Goal: Task Accomplishment & Management: Use online tool/utility

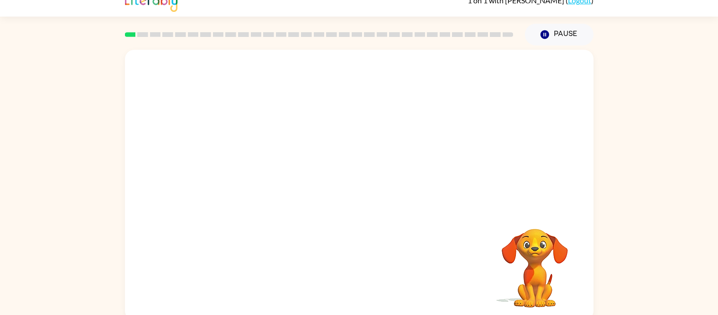
scroll to position [18, 0]
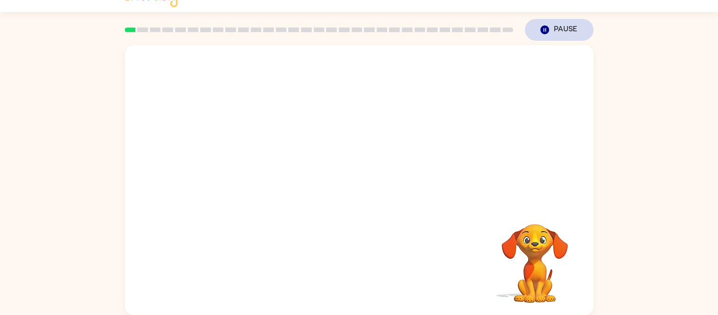
click at [544, 27] on icon "button" at bounding box center [544, 30] width 9 height 9
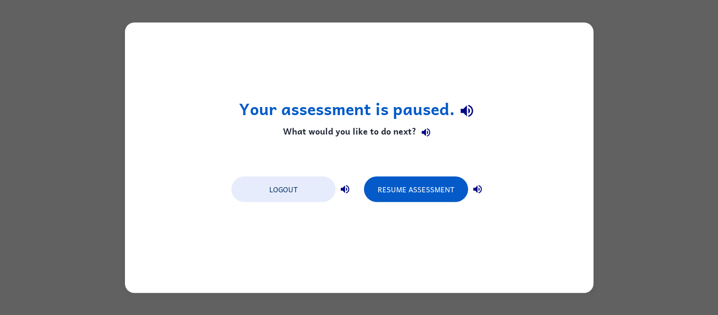
scroll to position [0, 0]
click at [345, 191] on icon "button" at bounding box center [344, 188] width 11 height 11
click at [312, 186] on button "Logout" at bounding box center [283, 189] width 104 height 26
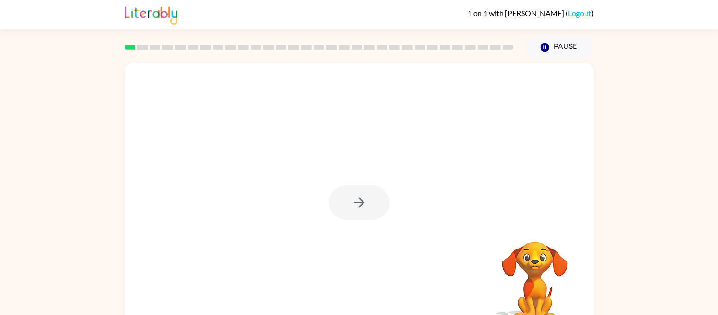
click at [355, 200] on div at bounding box center [359, 202] width 61 height 35
click at [355, 200] on icon "button" at bounding box center [359, 202] width 17 height 17
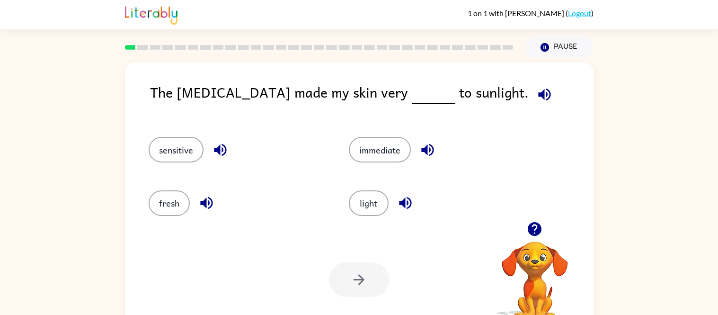
click at [536, 91] on icon "button" at bounding box center [544, 94] width 17 height 17
click at [364, 198] on button "light" at bounding box center [369, 203] width 40 height 26
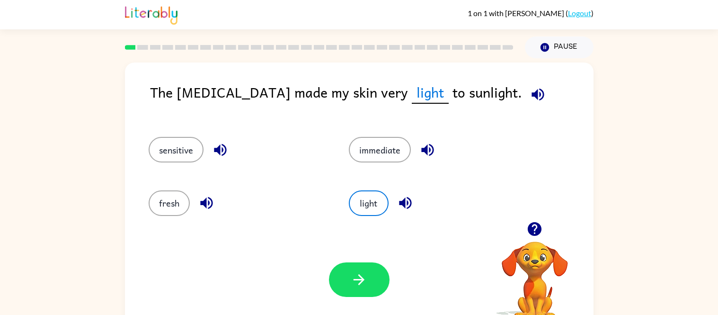
click at [530, 89] on icon "button" at bounding box center [538, 94] width 17 height 17
click at [406, 200] on icon "button" at bounding box center [405, 203] width 12 height 12
click at [406, 206] on icon "button" at bounding box center [405, 203] width 17 height 17
click at [375, 275] on button "button" at bounding box center [359, 279] width 61 height 35
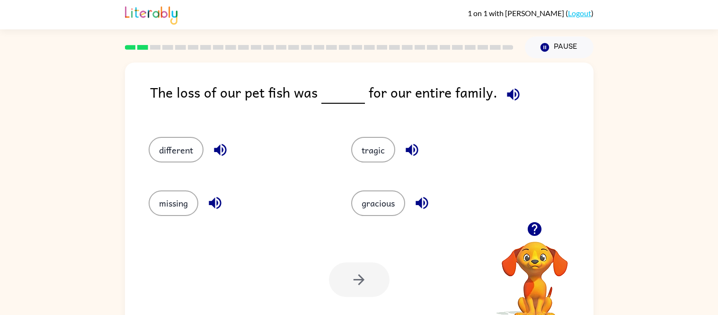
click at [507, 93] on icon "button" at bounding box center [513, 94] width 12 height 12
click at [185, 203] on button "missing" at bounding box center [174, 203] width 50 height 26
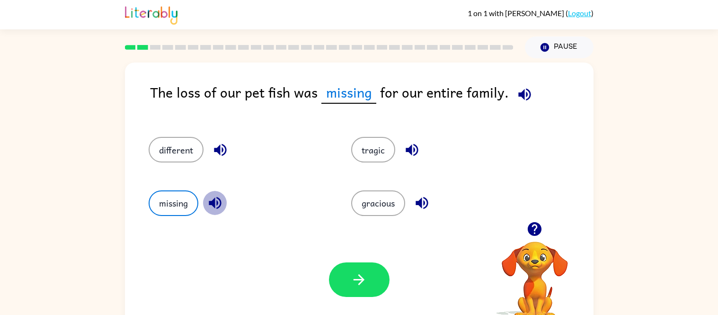
click at [213, 209] on icon "button" at bounding box center [215, 203] width 17 height 17
click at [180, 205] on button "missing" at bounding box center [174, 203] width 50 height 26
click at [519, 99] on icon "button" at bounding box center [524, 94] width 17 height 17
click at [368, 277] on button "button" at bounding box center [359, 279] width 61 height 35
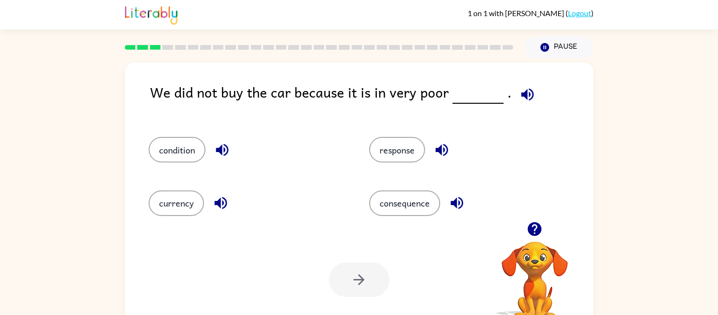
click at [528, 97] on icon "button" at bounding box center [527, 94] width 17 height 17
click at [219, 144] on icon "button" at bounding box center [222, 150] width 17 height 17
click at [442, 149] on icon "button" at bounding box center [441, 150] width 12 height 12
click at [218, 205] on icon "button" at bounding box center [220, 203] width 12 height 12
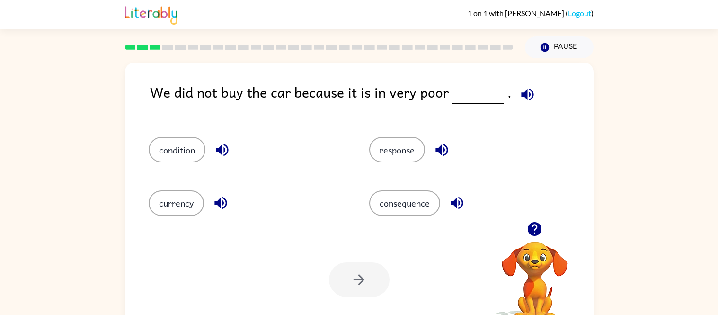
click at [449, 196] on icon "button" at bounding box center [457, 203] width 17 height 17
drag, startPoint x: 410, startPoint y: 149, endPoint x: 496, endPoint y: 97, distance: 99.9
click at [496, 97] on div "We did not buy the car because it is in very poor . condition response currency…" at bounding box center [359, 197] width 469 height 270
click at [400, 149] on button "response" at bounding box center [397, 150] width 56 height 26
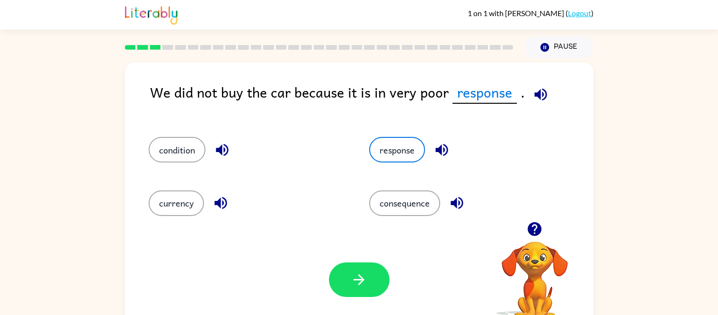
click at [534, 88] on icon "button" at bounding box center [541, 94] width 17 height 17
click at [363, 271] on icon "button" at bounding box center [359, 279] width 17 height 17
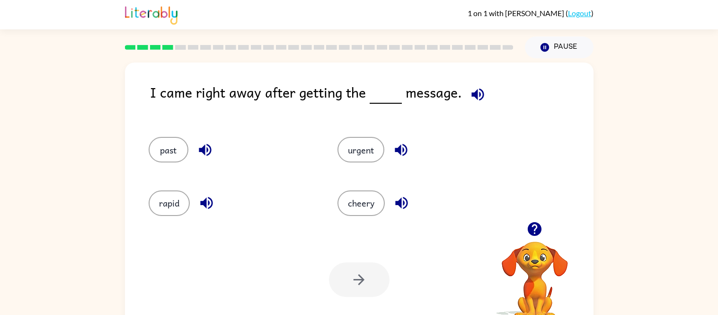
click at [476, 87] on icon "button" at bounding box center [478, 94] width 17 height 17
click at [401, 167] on div "urgent" at bounding box center [414, 145] width 189 height 53
click at [302, 149] on div "past" at bounding box center [232, 150] width 167 height 26
click at [197, 151] on icon "button" at bounding box center [205, 150] width 17 height 17
click at [401, 151] on icon "button" at bounding box center [401, 150] width 12 height 12
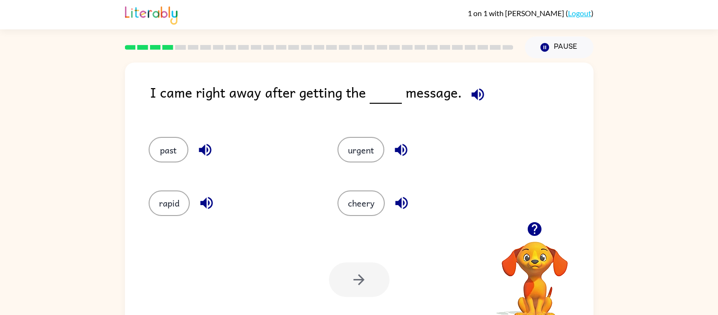
click at [401, 151] on icon "button" at bounding box center [401, 150] width 12 height 12
click at [200, 201] on icon "button" at bounding box center [206, 203] width 17 height 17
click at [397, 201] on icon "button" at bounding box center [401, 203] width 12 height 12
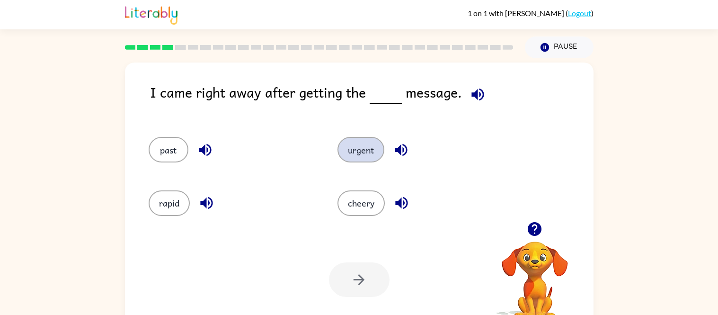
click at [362, 157] on button "urgent" at bounding box center [361, 150] width 47 height 26
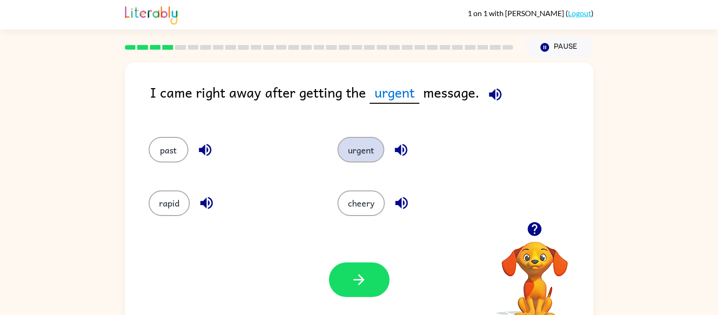
click at [362, 157] on button "urgent" at bounding box center [361, 150] width 47 height 26
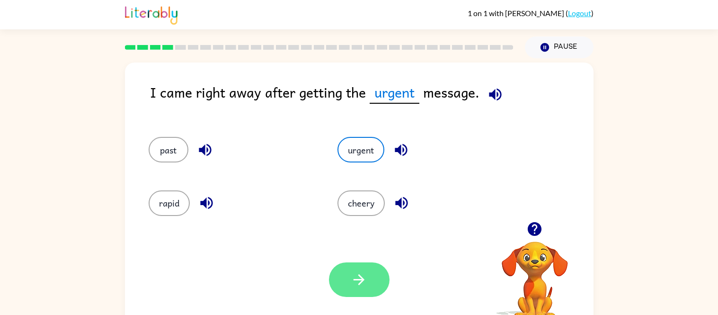
click at [364, 281] on icon "button" at bounding box center [359, 279] width 17 height 17
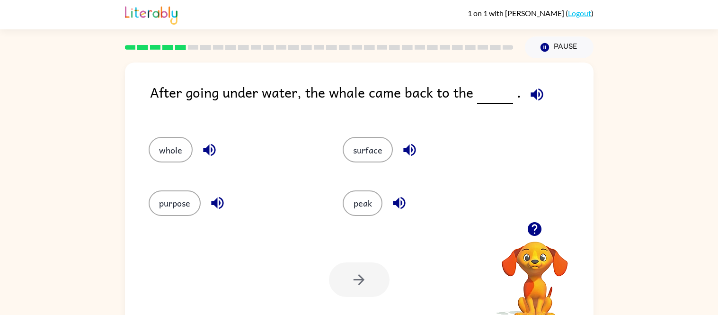
click at [531, 93] on icon "button" at bounding box center [537, 94] width 12 height 12
click at [373, 150] on button "surface" at bounding box center [368, 150] width 50 height 26
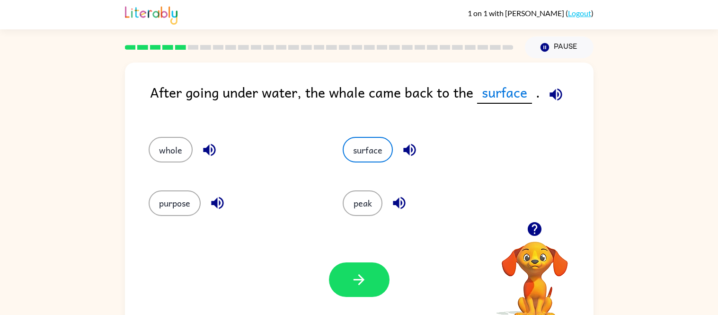
click at [210, 146] on icon "button" at bounding box center [209, 150] width 17 height 17
click at [411, 151] on icon "button" at bounding box center [409, 150] width 17 height 17
click at [217, 200] on icon "button" at bounding box center [217, 203] width 17 height 17
click at [392, 200] on icon "button" at bounding box center [399, 203] width 17 height 17
click at [358, 270] on button "button" at bounding box center [359, 279] width 61 height 35
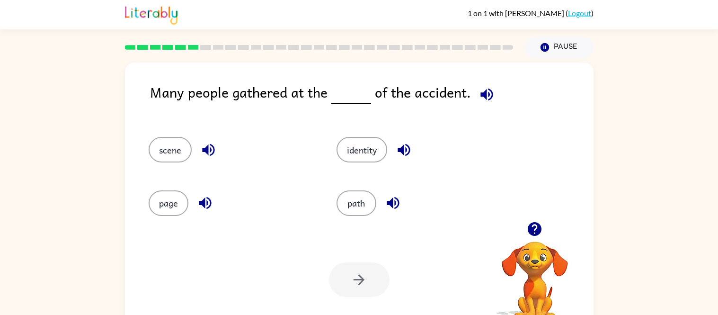
click at [485, 94] on icon "button" at bounding box center [486, 94] width 12 height 12
click at [434, 240] on div "Your browser must support playing .mp4 files to use Literably. Please try using…" at bounding box center [359, 279] width 469 height 107
click at [337, 204] on button "path" at bounding box center [357, 203] width 40 height 26
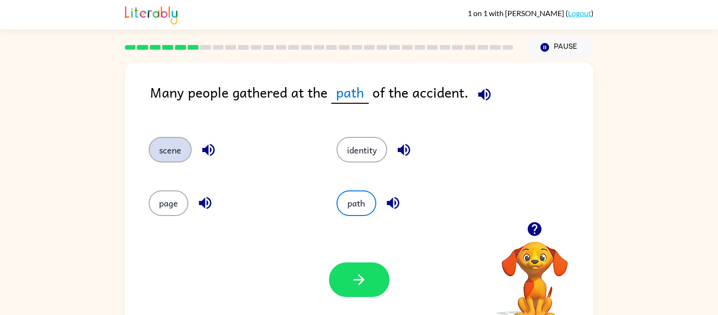
click at [162, 153] on button "scene" at bounding box center [170, 150] width 43 height 26
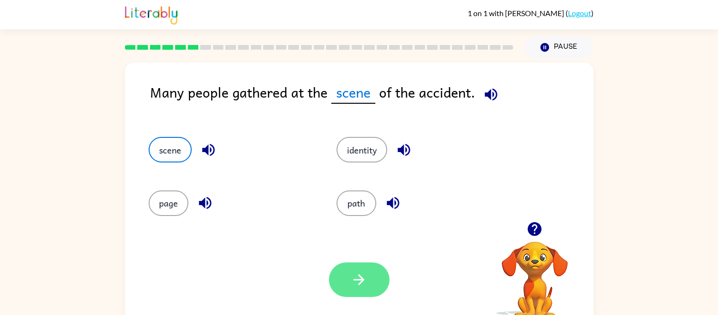
click at [354, 275] on icon "button" at bounding box center [359, 279] width 17 height 17
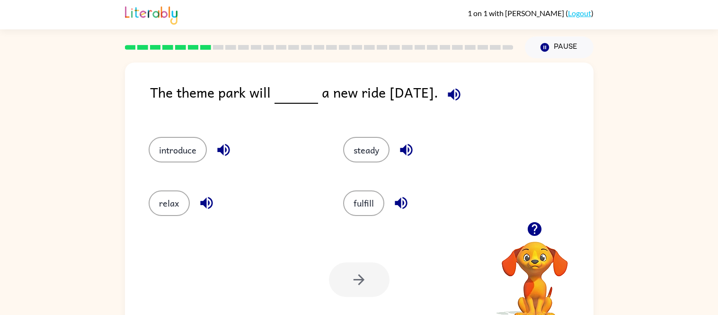
click at [460, 91] on icon "button" at bounding box center [454, 94] width 12 height 12
click at [180, 154] on button "introduce" at bounding box center [178, 150] width 58 height 26
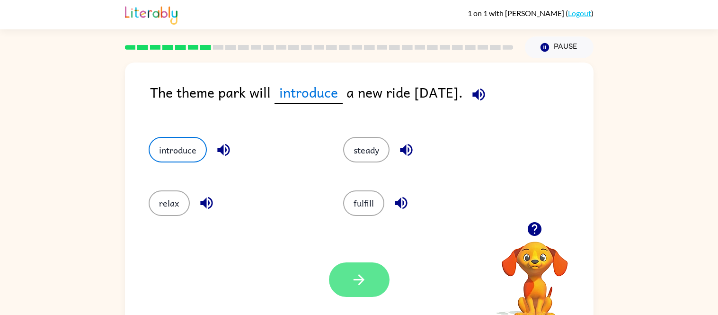
click at [342, 278] on button "button" at bounding box center [359, 279] width 61 height 35
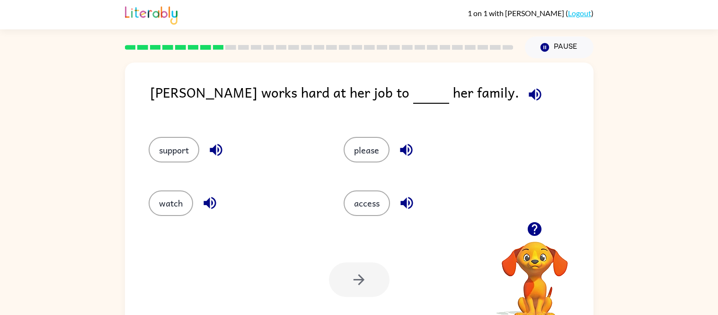
click at [523, 90] on button "button" at bounding box center [535, 94] width 24 height 24
click at [182, 157] on button "support" at bounding box center [174, 150] width 51 height 26
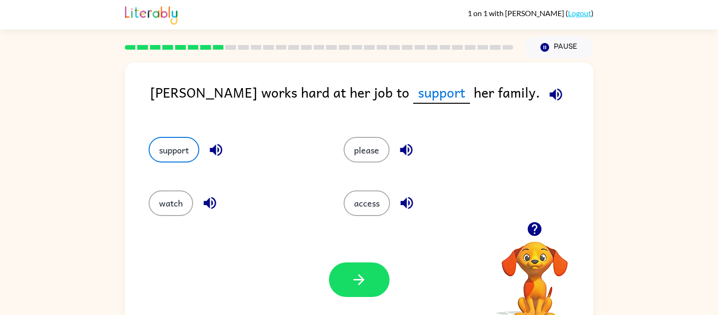
click at [219, 146] on icon "button" at bounding box center [216, 150] width 17 height 17
click at [406, 153] on icon "button" at bounding box center [406, 150] width 17 height 17
click at [212, 205] on icon "button" at bounding box center [210, 203] width 17 height 17
click at [412, 200] on icon "button" at bounding box center [407, 203] width 17 height 17
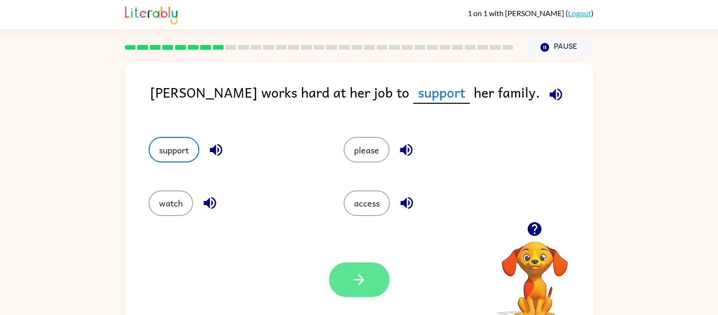
click at [370, 283] on button "button" at bounding box center [359, 279] width 61 height 35
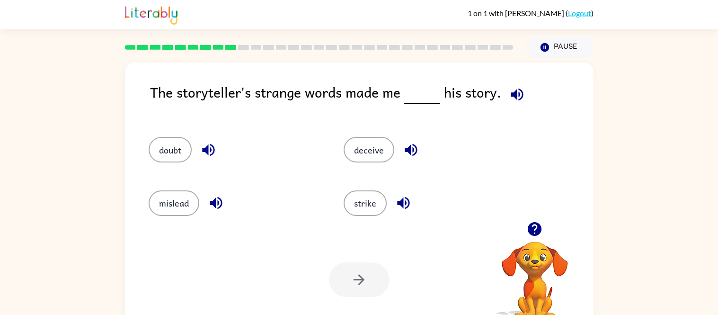
click at [518, 91] on icon "button" at bounding box center [517, 94] width 12 height 12
click at [157, 137] on div "doubt" at bounding box center [235, 150] width 173 height 26
click at [190, 153] on button "doubt" at bounding box center [170, 150] width 43 height 26
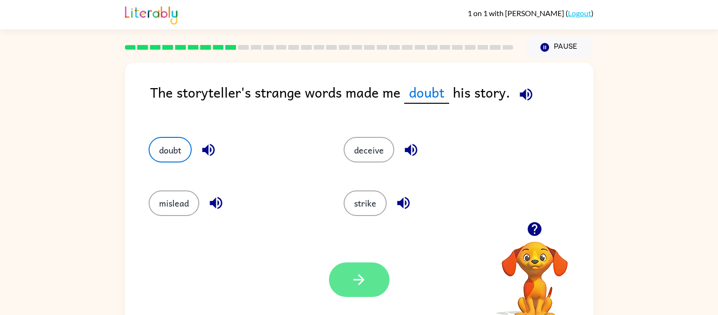
click at [368, 286] on button "button" at bounding box center [359, 279] width 61 height 35
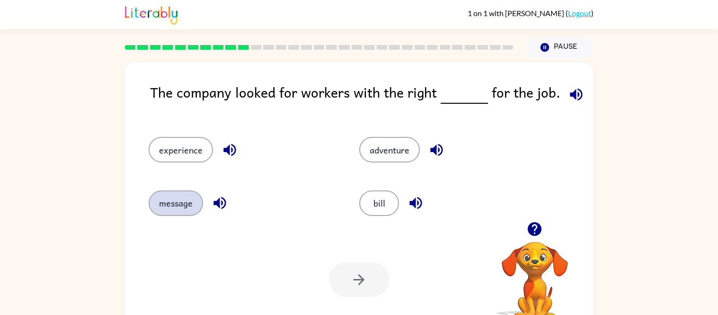
click at [164, 208] on button "message" at bounding box center [176, 203] width 54 height 26
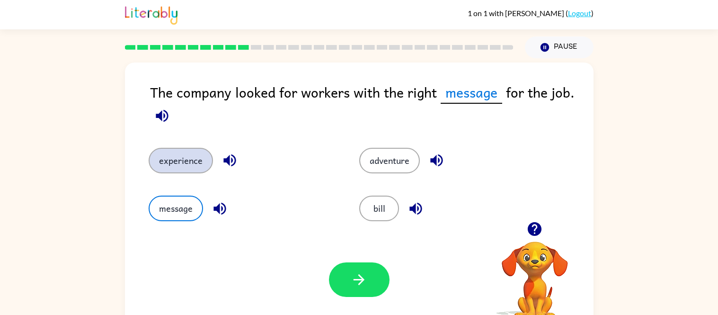
click at [176, 153] on button "experience" at bounding box center [181, 161] width 64 height 26
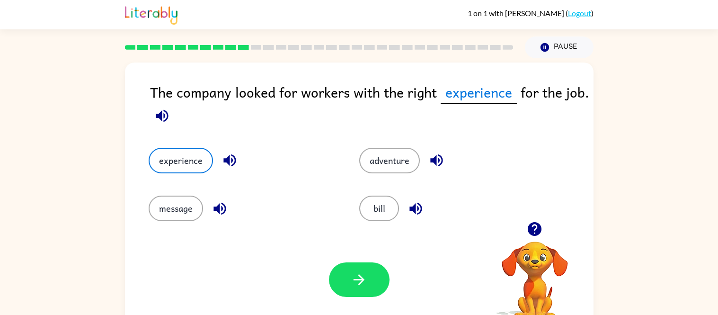
click at [224, 155] on icon "button" at bounding box center [230, 160] width 17 height 17
click at [442, 154] on icon "button" at bounding box center [436, 160] width 17 height 17
click at [219, 212] on icon "button" at bounding box center [220, 208] width 17 height 17
click at [418, 210] on icon "button" at bounding box center [416, 208] width 17 height 17
click at [368, 275] on button "button" at bounding box center [359, 279] width 61 height 35
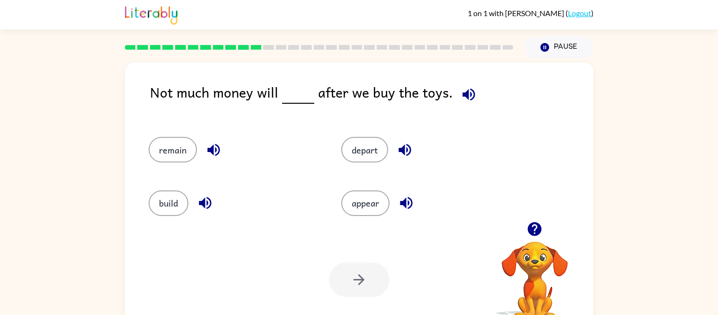
click at [463, 100] on icon "button" at bounding box center [469, 94] width 17 height 17
click at [188, 157] on button "remain" at bounding box center [173, 150] width 48 height 26
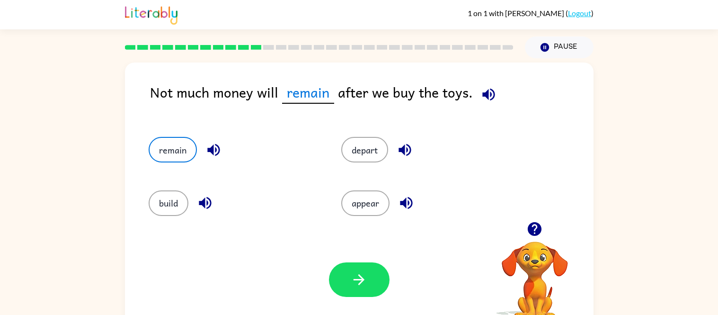
click at [211, 154] on icon "button" at bounding box center [213, 150] width 17 height 17
click at [399, 153] on icon "button" at bounding box center [405, 150] width 17 height 17
click at [393, 153] on button "button" at bounding box center [405, 150] width 24 height 24
click at [205, 203] on icon "button" at bounding box center [205, 203] width 17 height 17
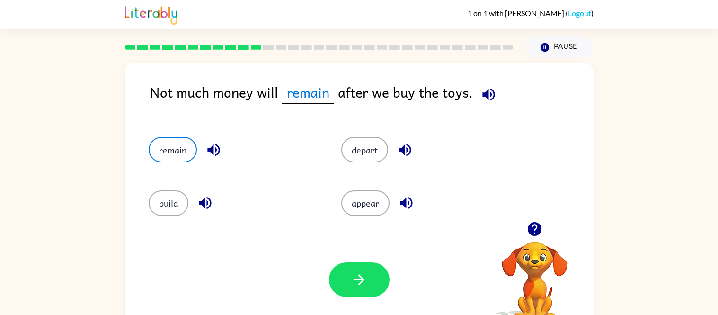
click at [402, 204] on icon "button" at bounding box center [406, 203] width 12 height 12
click at [363, 290] on button "button" at bounding box center [359, 279] width 61 height 35
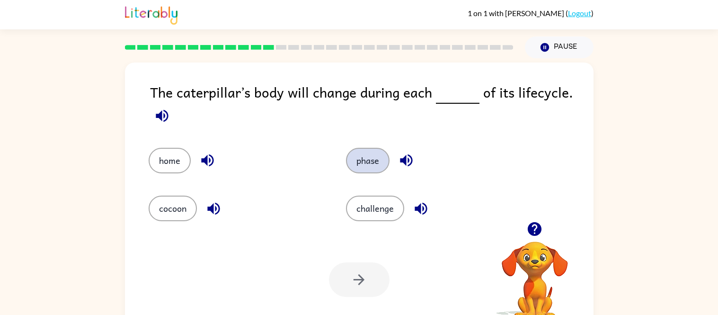
click at [361, 168] on button "phase" at bounding box center [368, 161] width 44 height 26
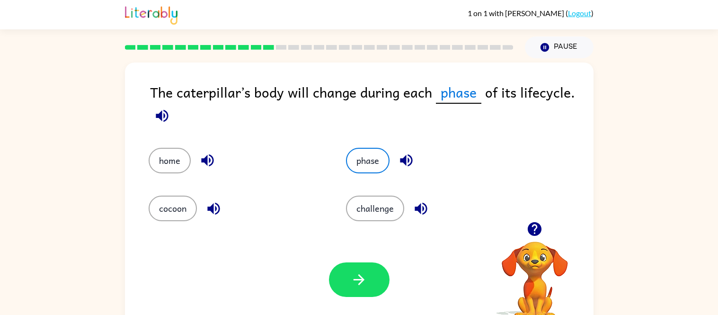
click at [212, 160] on icon "button" at bounding box center [207, 160] width 12 height 12
click at [404, 162] on icon "button" at bounding box center [406, 160] width 12 height 12
click at [205, 203] on icon "button" at bounding box center [213, 208] width 17 height 17
click at [415, 209] on icon "button" at bounding box center [421, 208] width 12 height 12
click at [360, 275] on icon "button" at bounding box center [359, 279] width 17 height 17
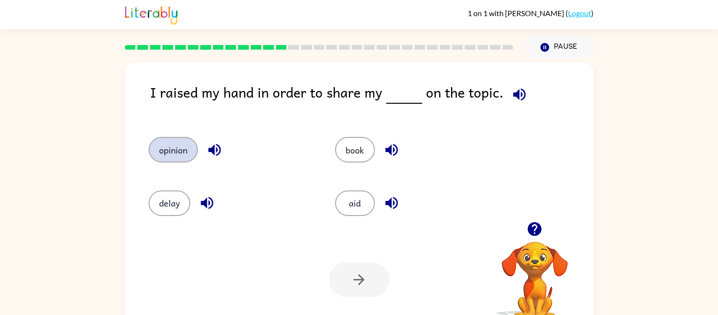
click at [149, 145] on button "opinion" at bounding box center [173, 150] width 49 height 26
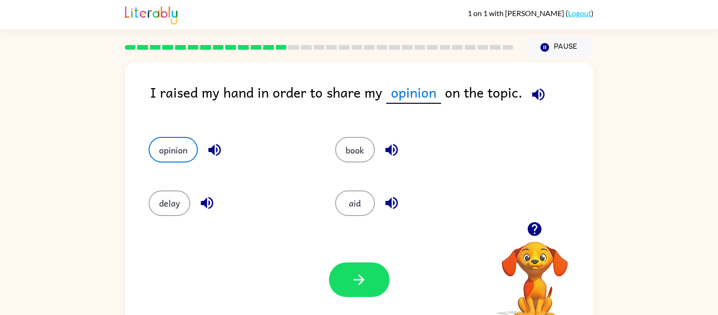
click at [212, 150] on icon "button" at bounding box center [214, 150] width 12 height 12
click at [394, 146] on icon "button" at bounding box center [391, 150] width 12 height 12
click at [204, 201] on icon "button" at bounding box center [207, 203] width 12 height 12
click at [395, 203] on icon "button" at bounding box center [391, 203] width 17 height 17
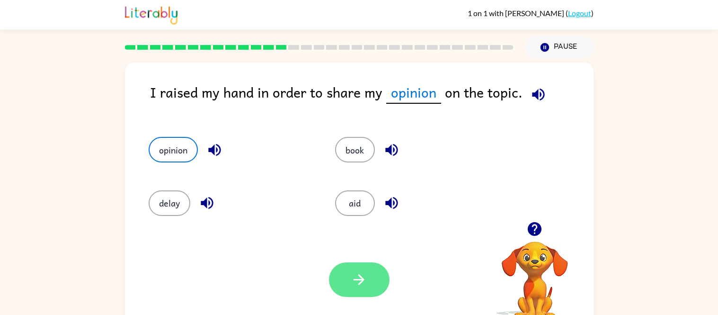
click at [361, 273] on icon "button" at bounding box center [359, 279] width 17 height 17
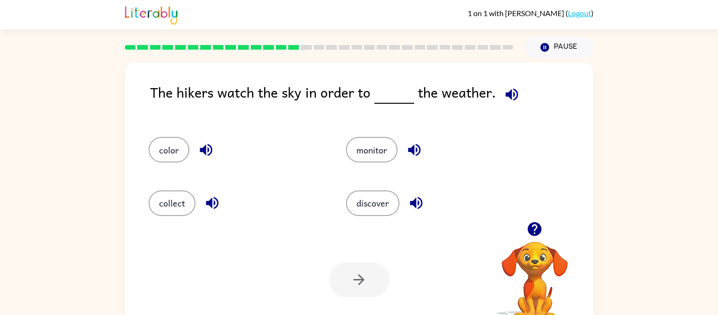
click at [310, 97] on div "The hikers watch the sky in order to the weather." at bounding box center [372, 99] width 444 height 36
click at [374, 196] on button "discover" at bounding box center [372, 203] width 53 height 26
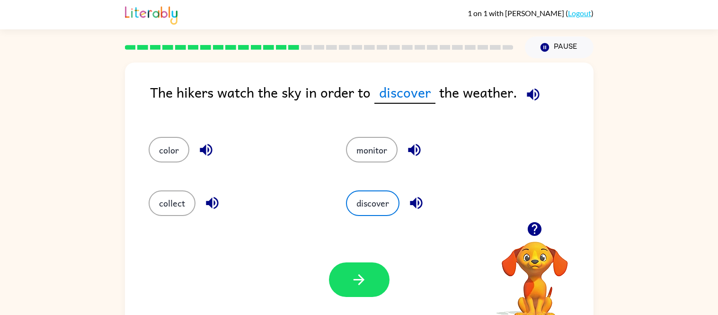
click at [208, 151] on icon "button" at bounding box center [206, 150] width 17 height 17
click at [412, 145] on icon "button" at bounding box center [414, 150] width 17 height 17
click at [212, 209] on icon "button" at bounding box center [212, 203] width 17 height 17
click at [415, 199] on icon "button" at bounding box center [416, 203] width 17 height 17
click at [378, 281] on button "button" at bounding box center [359, 279] width 61 height 35
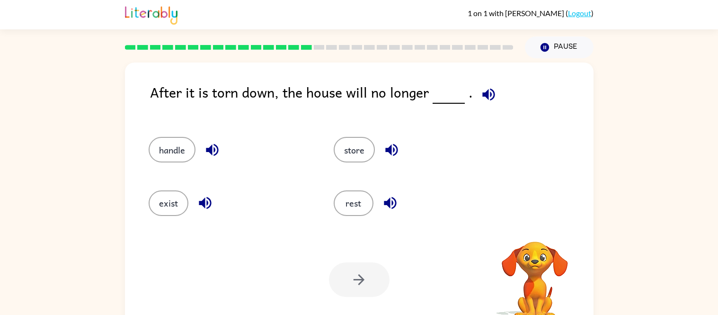
click at [361, 277] on div at bounding box center [359, 279] width 61 height 35
click at [211, 145] on icon "button" at bounding box center [212, 150] width 12 height 12
click at [383, 150] on icon "button" at bounding box center [391, 150] width 17 height 17
click at [204, 200] on icon "button" at bounding box center [205, 203] width 12 height 12
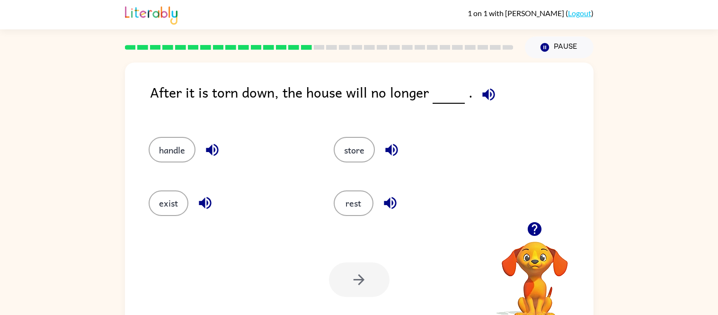
click at [398, 203] on button "button" at bounding box center [390, 203] width 24 height 24
click at [168, 146] on button "handle" at bounding box center [172, 150] width 47 height 26
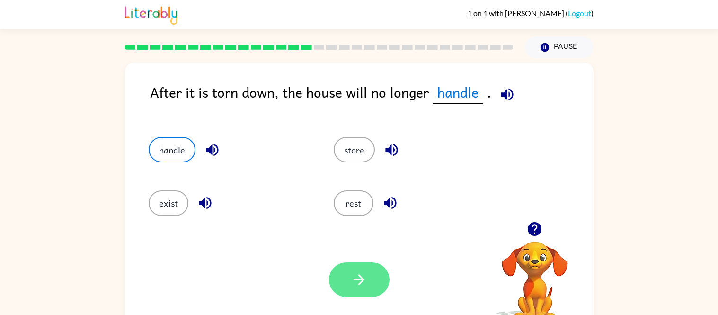
click at [348, 282] on button "button" at bounding box center [359, 279] width 61 height 35
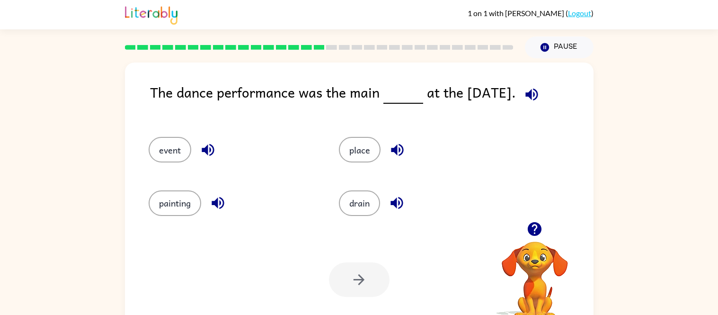
click at [535, 94] on icon "button" at bounding box center [531, 94] width 12 height 12
click at [207, 147] on icon "button" at bounding box center [208, 150] width 12 height 12
click at [390, 142] on icon "button" at bounding box center [397, 150] width 17 height 17
click at [206, 205] on button "button" at bounding box center [218, 203] width 24 height 24
click at [397, 199] on icon "button" at bounding box center [397, 203] width 17 height 17
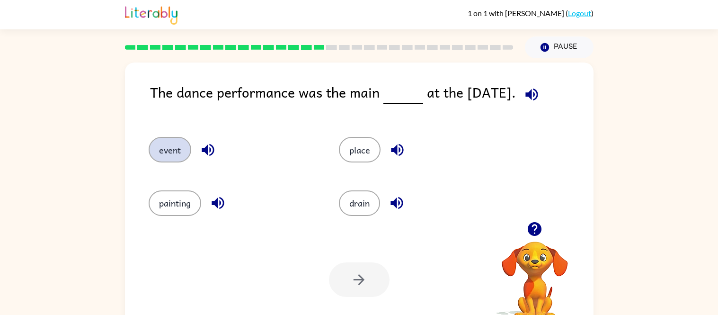
click at [179, 154] on button "event" at bounding box center [170, 150] width 43 height 26
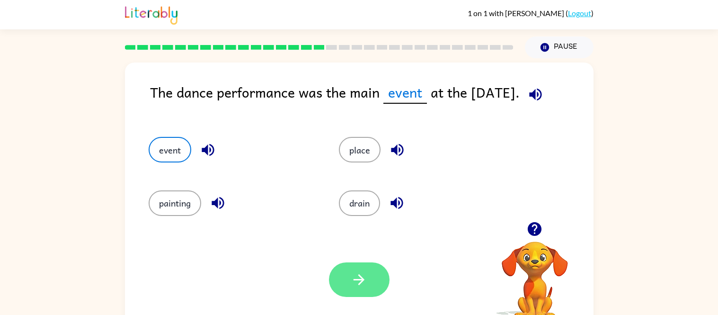
click at [360, 270] on button "button" at bounding box center [359, 279] width 61 height 35
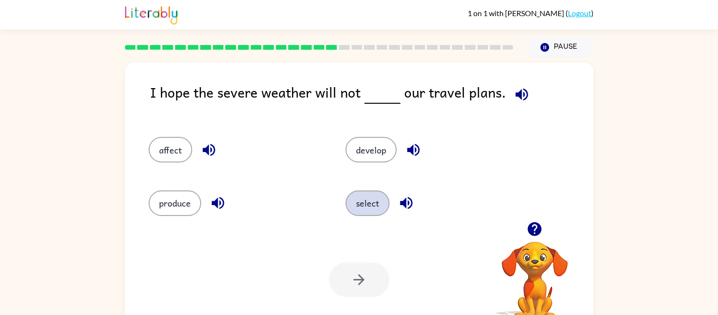
click at [366, 209] on button "select" at bounding box center [368, 203] width 44 height 26
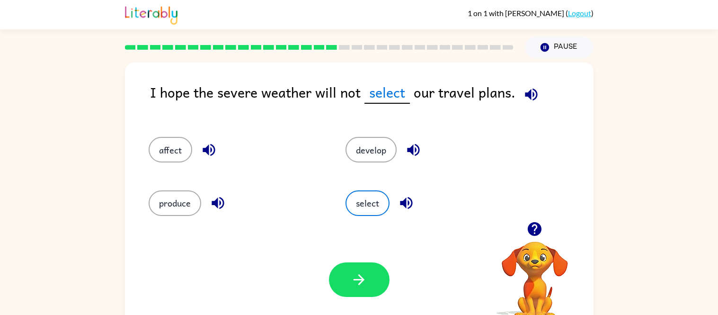
click at [201, 149] on icon "button" at bounding box center [209, 150] width 17 height 17
click at [409, 156] on icon "button" at bounding box center [413, 150] width 17 height 17
click at [527, 93] on icon "button" at bounding box center [531, 94] width 12 height 12
click at [373, 199] on button "select" at bounding box center [368, 203] width 44 height 26
click at [171, 163] on div "affect" at bounding box center [229, 145] width 197 height 53
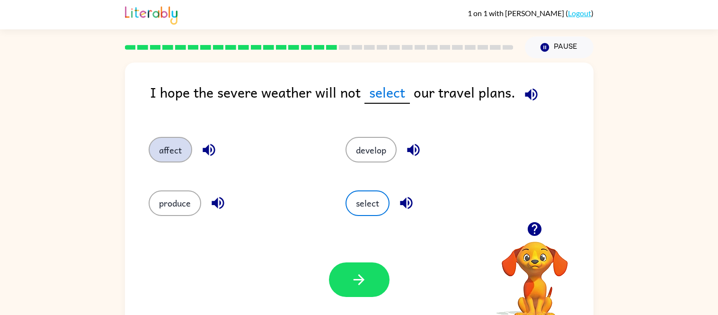
click at [170, 159] on button "affect" at bounding box center [171, 150] width 44 height 26
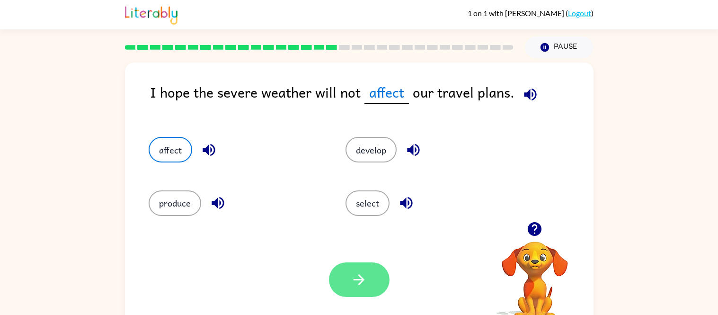
click at [386, 282] on button "button" at bounding box center [359, 279] width 61 height 35
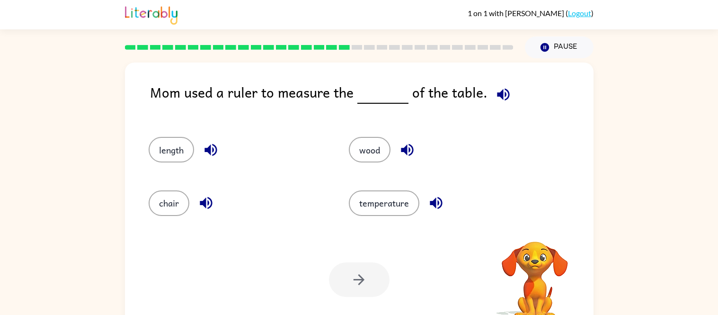
click at [395, 139] on div "wood" at bounding box center [438, 150] width 179 height 26
click at [500, 95] on icon "button" at bounding box center [503, 94] width 12 height 12
click at [376, 148] on button "wood" at bounding box center [370, 150] width 42 height 26
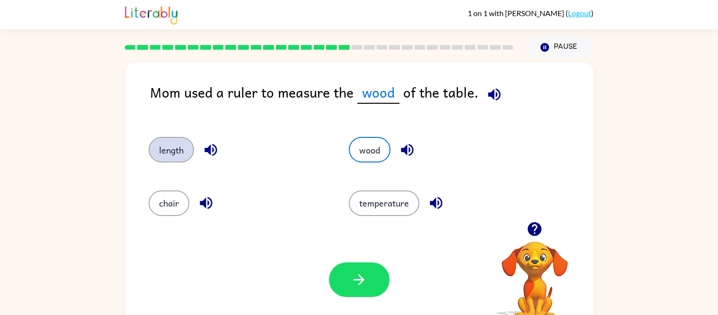
click at [186, 151] on button "length" at bounding box center [171, 150] width 45 height 26
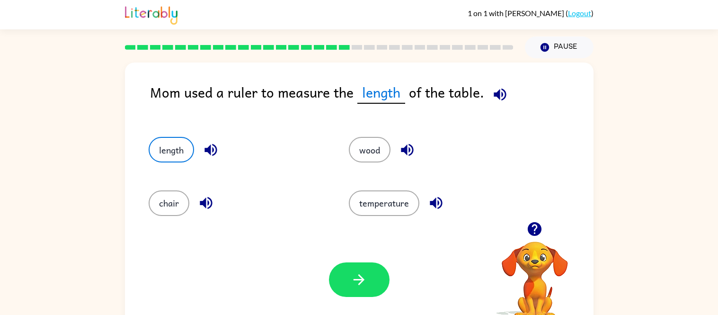
click at [216, 146] on icon "button" at bounding box center [211, 150] width 17 height 17
click at [408, 145] on icon "button" at bounding box center [407, 150] width 12 height 12
click at [195, 200] on button "button" at bounding box center [206, 203] width 24 height 24
click at [437, 207] on icon "button" at bounding box center [436, 203] width 12 height 12
click at [379, 276] on button "button" at bounding box center [359, 279] width 61 height 35
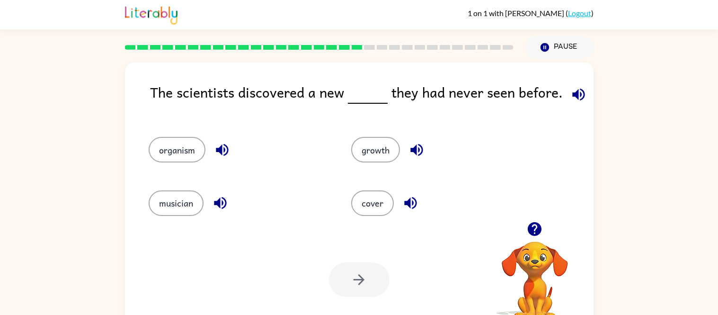
click at [578, 88] on icon "button" at bounding box center [578, 94] width 17 height 17
click at [375, 158] on button "growth" at bounding box center [375, 150] width 49 height 26
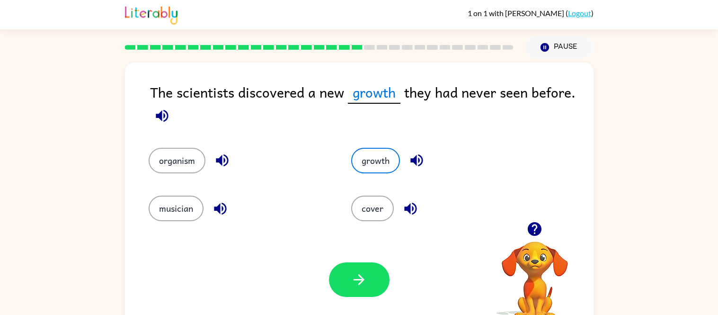
click at [219, 160] on icon "button" at bounding box center [222, 160] width 12 height 12
click at [216, 153] on icon "button" at bounding box center [222, 160] width 17 height 17
click at [417, 156] on icon "button" at bounding box center [416, 160] width 12 height 12
click at [220, 212] on icon "button" at bounding box center [220, 208] width 17 height 17
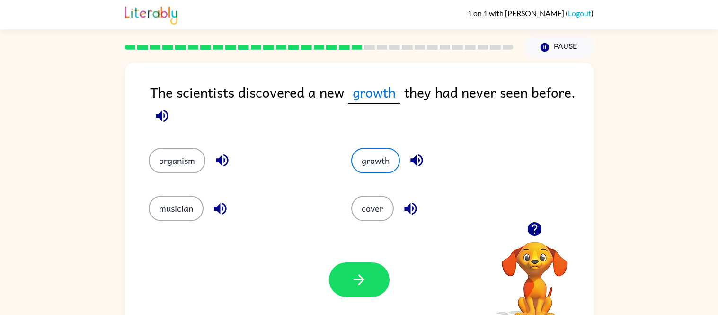
click at [420, 203] on div "cover" at bounding box center [441, 208] width 181 height 26
click at [415, 206] on icon "button" at bounding box center [410, 208] width 17 height 17
click at [190, 167] on button "organism" at bounding box center [177, 161] width 57 height 26
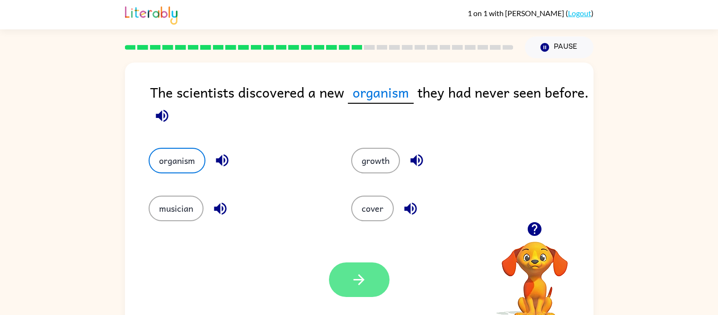
click at [360, 290] on button "button" at bounding box center [359, 279] width 61 height 35
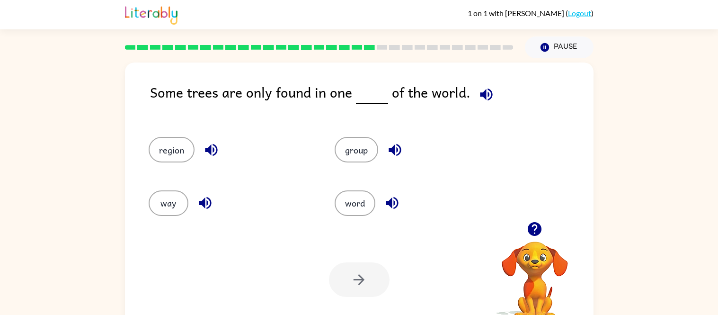
click at [481, 99] on icon "button" at bounding box center [486, 94] width 12 height 12
click at [368, 144] on button "group" at bounding box center [357, 150] width 44 height 26
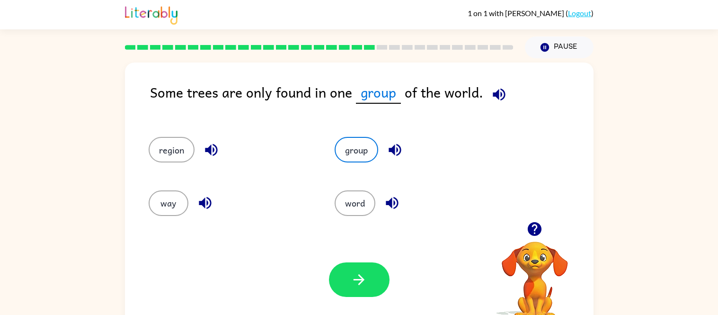
click at [499, 91] on icon "button" at bounding box center [499, 94] width 17 height 17
click at [243, 157] on div "region" at bounding box center [231, 150] width 165 height 26
click at [211, 153] on icon "button" at bounding box center [211, 150] width 17 height 17
click at [399, 149] on icon "button" at bounding box center [395, 150] width 12 height 12
click at [205, 189] on div "way" at bounding box center [224, 198] width 187 height 53
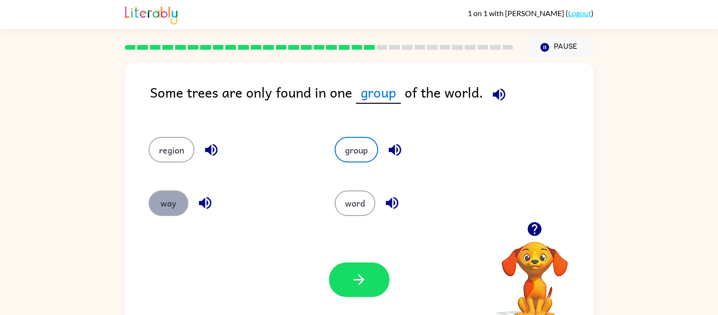
click at [168, 202] on button "way" at bounding box center [169, 203] width 40 height 26
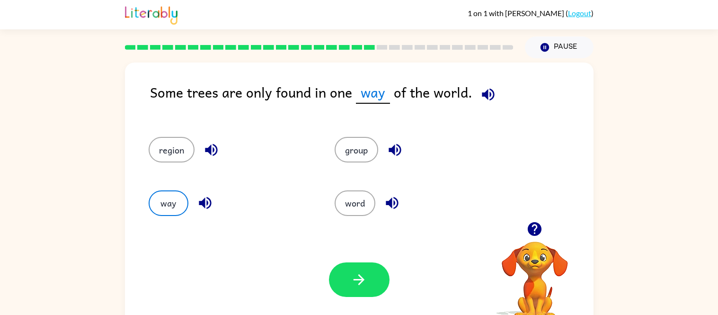
click at [201, 205] on icon "button" at bounding box center [205, 203] width 17 height 17
click at [366, 207] on button "word" at bounding box center [355, 203] width 41 height 26
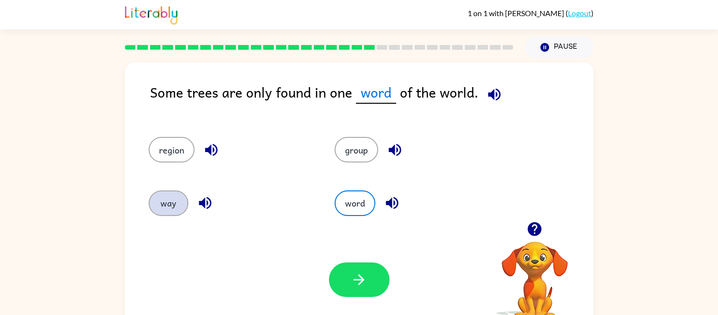
click at [160, 202] on button "way" at bounding box center [169, 203] width 40 height 26
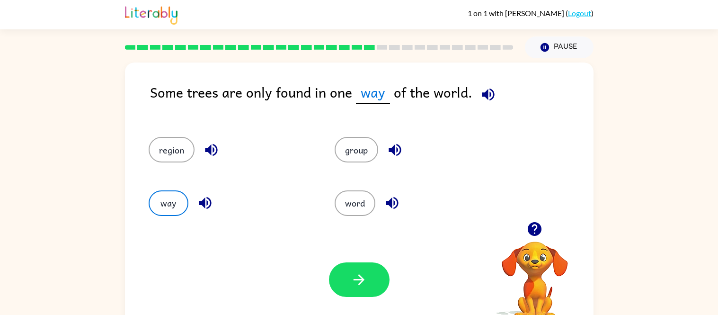
click at [391, 200] on icon "button" at bounding box center [392, 203] width 17 height 17
click at [373, 264] on button "button" at bounding box center [359, 279] width 61 height 35
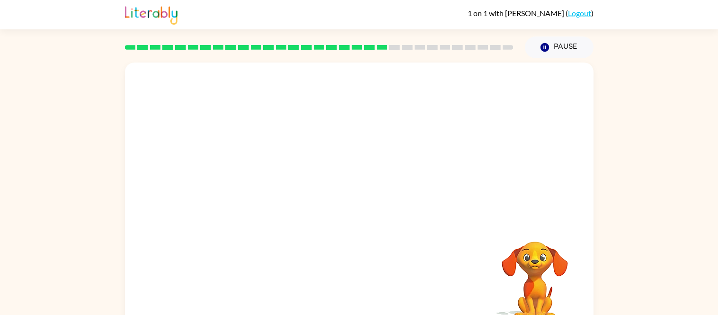
click at [413, 147] on video "Your browser must support playing .mp4 files to use Literably. Please try using…" at bounding box center [359, 141] width 469 height 159
click at [355, 202] on icon "button" at bounding box center [359, 202] width 11 height 11
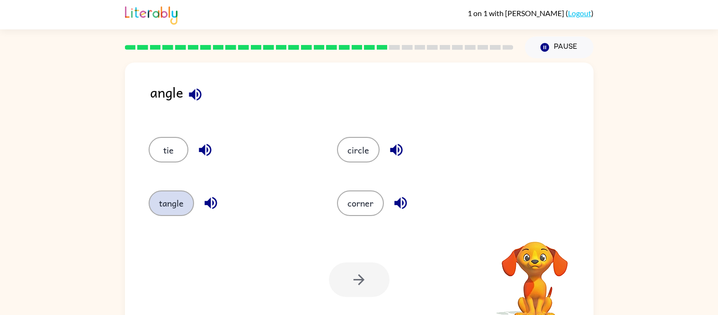
click at [176, 193] on button "tangle" at bounding box center [171, 203] width 45 height 26
click at [155, 203] on button "tangle" at bounding box center [171, 203] width 45 height 26
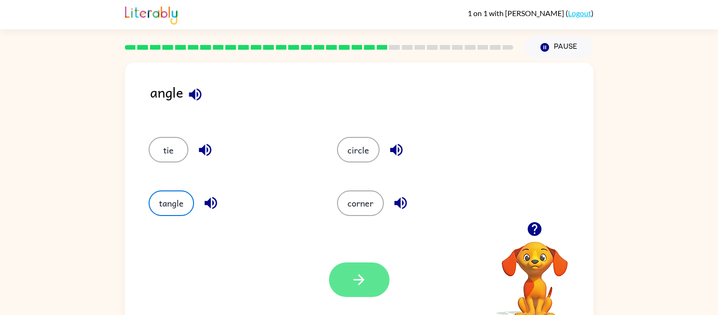
click at [352, 281] on icon "button" at bounding box center [359, 279] width 17 height 17
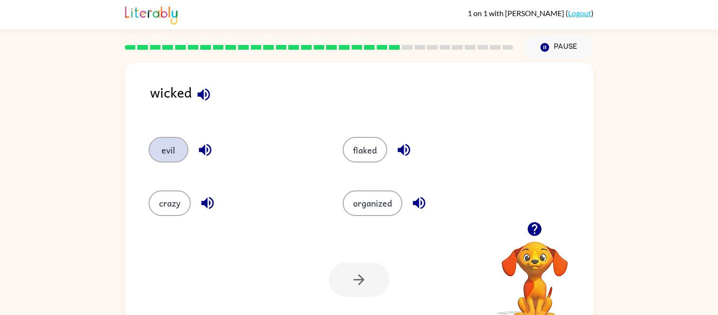
click at [159, 145] on button "evil" at bounding box center [169, 150] width 40 height 26
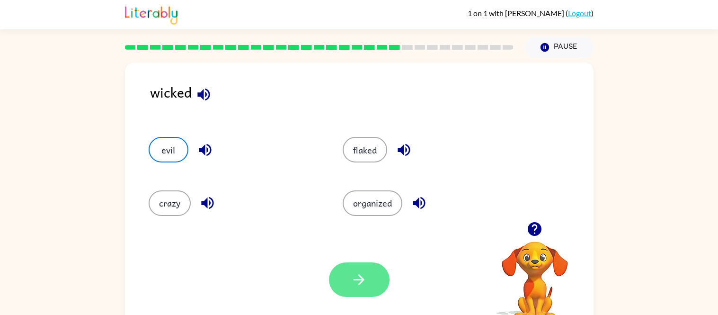
click at [371, 276] on button "button" at bounding box center [359, 279] width 61 height 35
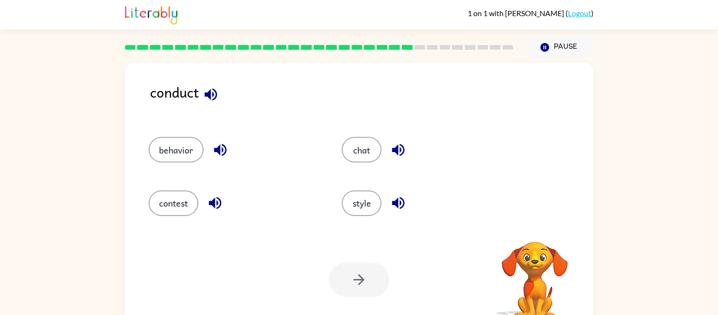
click at [324, 217] on div "style" at bounding box center [421, 198] width 194 height 53
click at [163, 152] on button "behavior" at bounding box center [176, 150] width 55 height 26
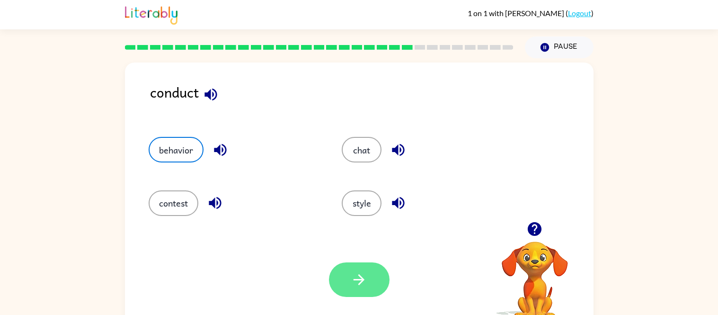
click at [354, 282] on icon "button" at bounding box center [359, 279] width 17 height 17
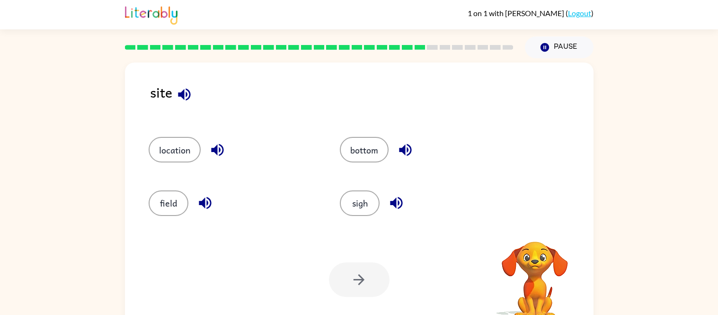
click at [354, 282] on div at bounding box center [359, 279] width 61 height 35
click at [192, 151] on button "location" at bounding box center [175, 150] width 52 height 26
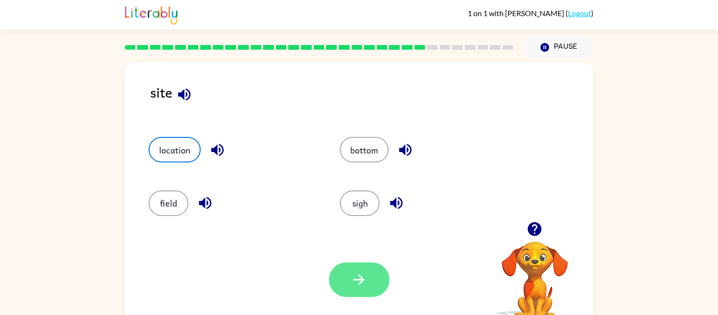
click at [357, 290] on button "button" at bounding box center [359, 279] width 61 height 35
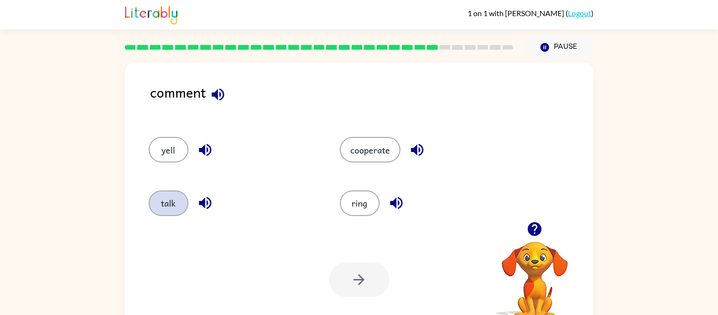
click at [158, 213] on button "talk" at bounding box center [169, 203] width 40 height 26
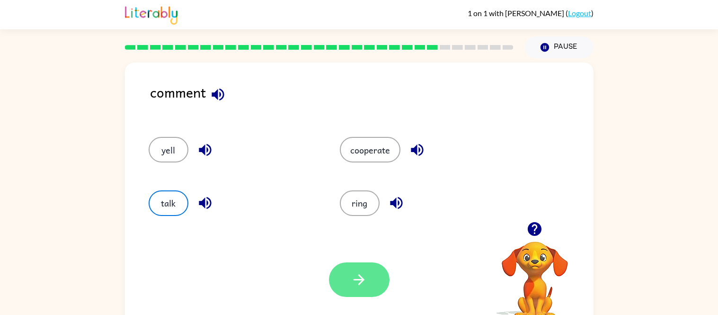
click at [363, 292] on button "button" at bounding box center [359, 279] width 61 height 35
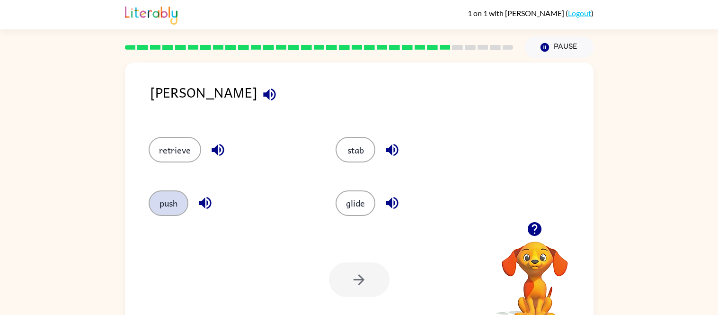
click at [175, 199] on button "push" at bounding box center [169, 203] width 40 height 26
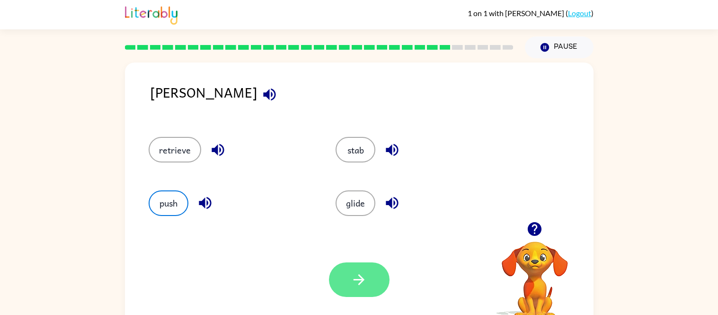
click at [374, 275] on button "button" at bounding box center [359, 279] width 61 height 35
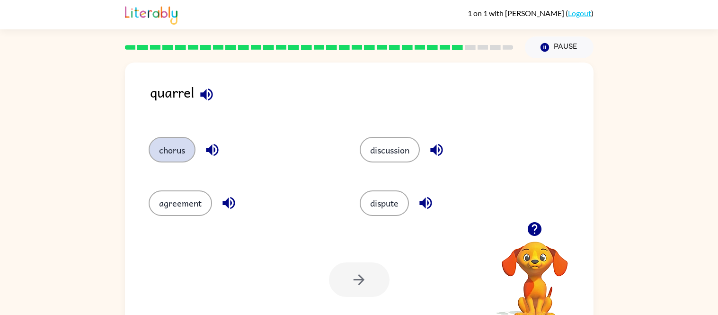
click at [174, 140] on button "chorus" at bounding box center [172, 150] width 47 height 26
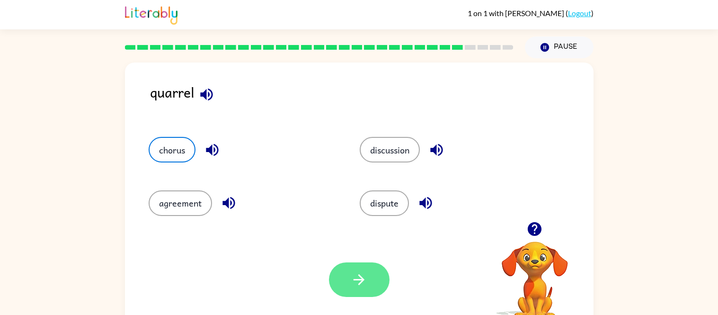
click at [368, 284] on button "button" at bounding box center [359, 279] width 61 height 35
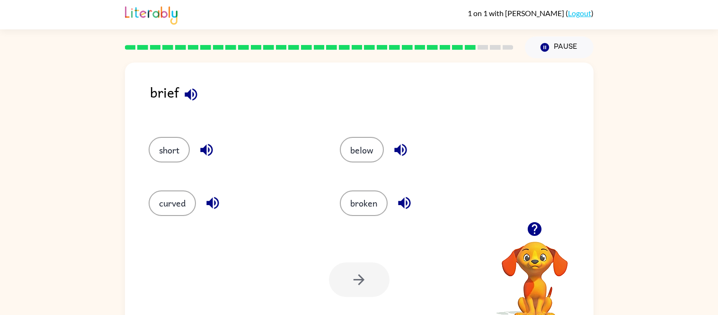
click at [351, 218] on div "broken" at bounding box center [418, 198] width 192 height 53
click at [200, 90] on button "button" at bounding box center [191, 94] width 24 height 24
click at [207, 153] on icon "button" at bounding box center [206, 150] width 17 height 17
click at [210, 197] on icon "button" at bounding box center [212, 203] width 17 height 17
click at [397, 151] on icon "button" at bounding box center [400, 150] width 12 height 12
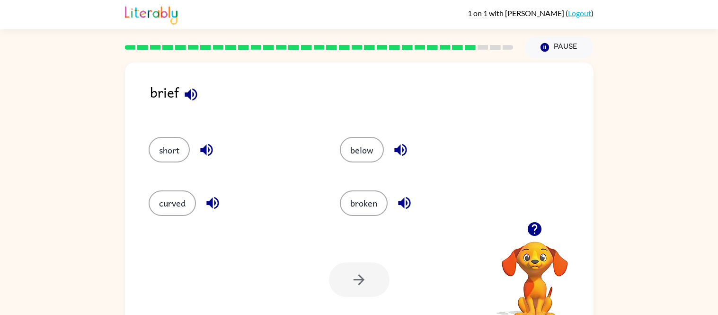
click at [403, 206] on icon "button" at bounding box center [404, 203] width 17 height 17
click at [363, 195] on button "broken" at bounding box center [364, 203] width 48 height 26
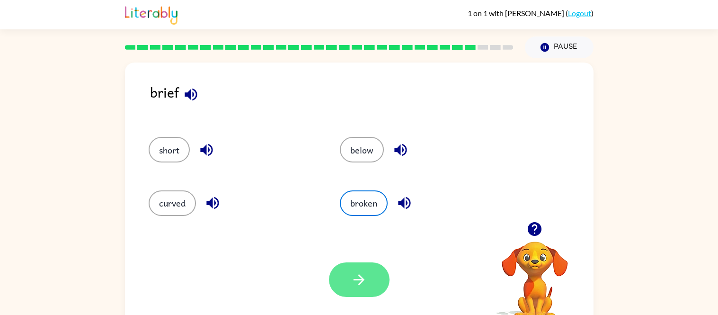
click at [356, 283] on icon "button" at bounding box center [359, 279] width 17 height 17
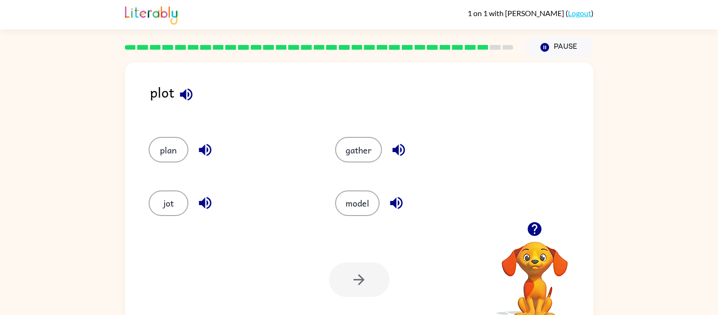
click at [187, 90] on icon "button" at bounding box center [186, 94] width 17 height 17
click at [208, 149] on icon "button" at bounding box center [205, 150] width 17 height 17
click at [397, 149] on icon "button" at bounding box center [399, 150] width 17 height 17
click at [199, 207] on icon "button" at bounding box center [205, 203] width 17 height 17
click at [394, 204] on icon "button" at bounding box center [396, 203] width 12 height 12
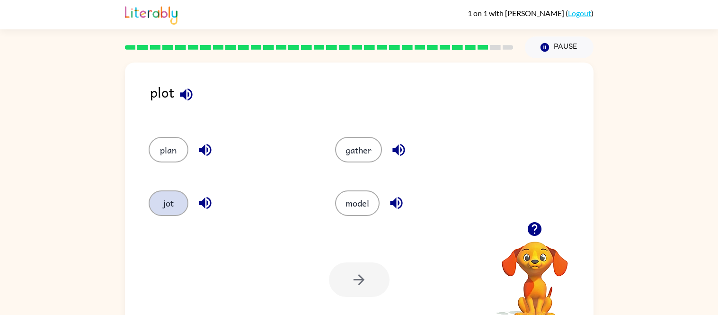
click at [171, 209] on button "jot" at bounding box center [169, 203] width 40 height 26
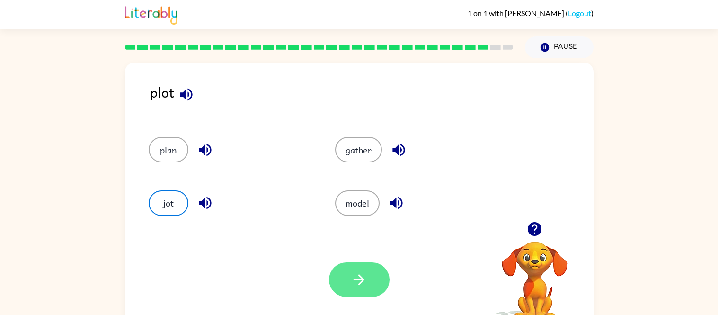
click at [366, 273] on icon "button" at bounding box center [359, 279] width 17 height 17
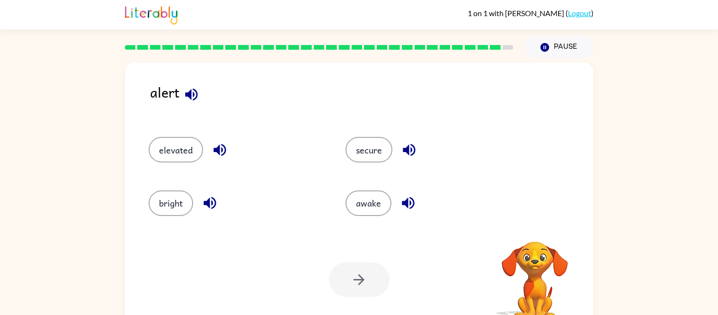
click at [217, 150] on icon "button" at bounding box center [219, 150] width 12 height 12
click at [209, 149] on button "button" at bounding box center [220, 150] width 24 height 24
click at [401, 153] on icon "button" at bounding box center [409, 150] width 17 height 17
click at [214, 200] on icon "button" at bounding box center [210, 203] width 17 height 17
click at [410, 211] on icon "button" at bounding box center [408, 203] width 17 height 17
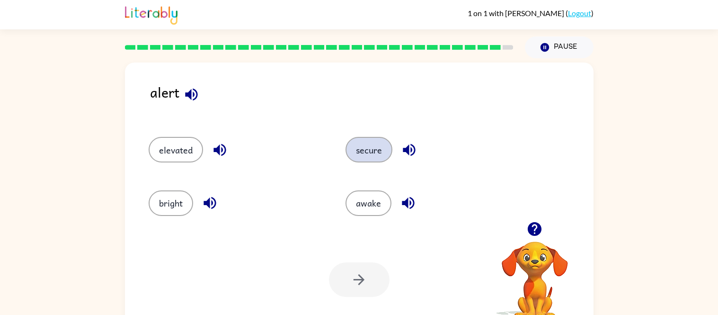
click at [356, 147] on button "secure" at bounding box center [369, 150] width 47 height 26
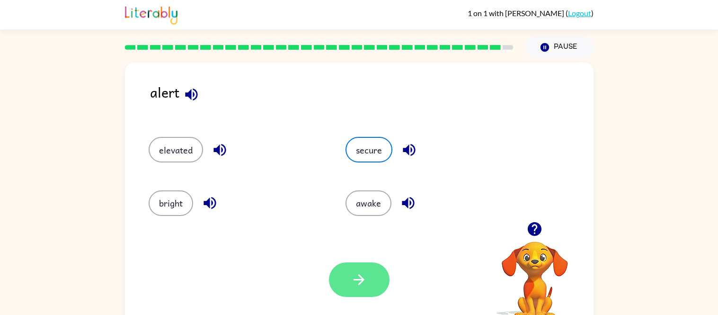
click at [351, 285] on icon "button" at bounding box center [359, 279] width 17 height 17
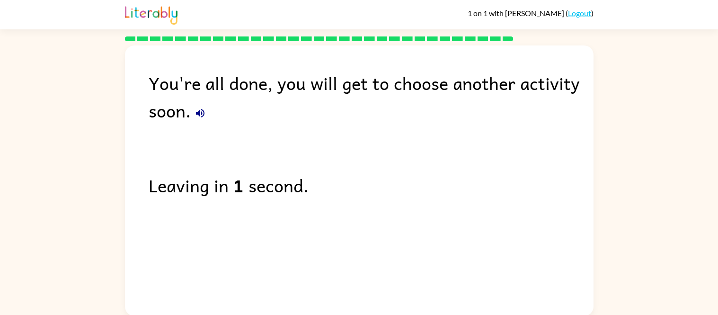
click at [199, 121] on button "button" at bounding box center [200, 113] width 19 height 19
